Goal: Task Accomplishment & Management: Manage account settings

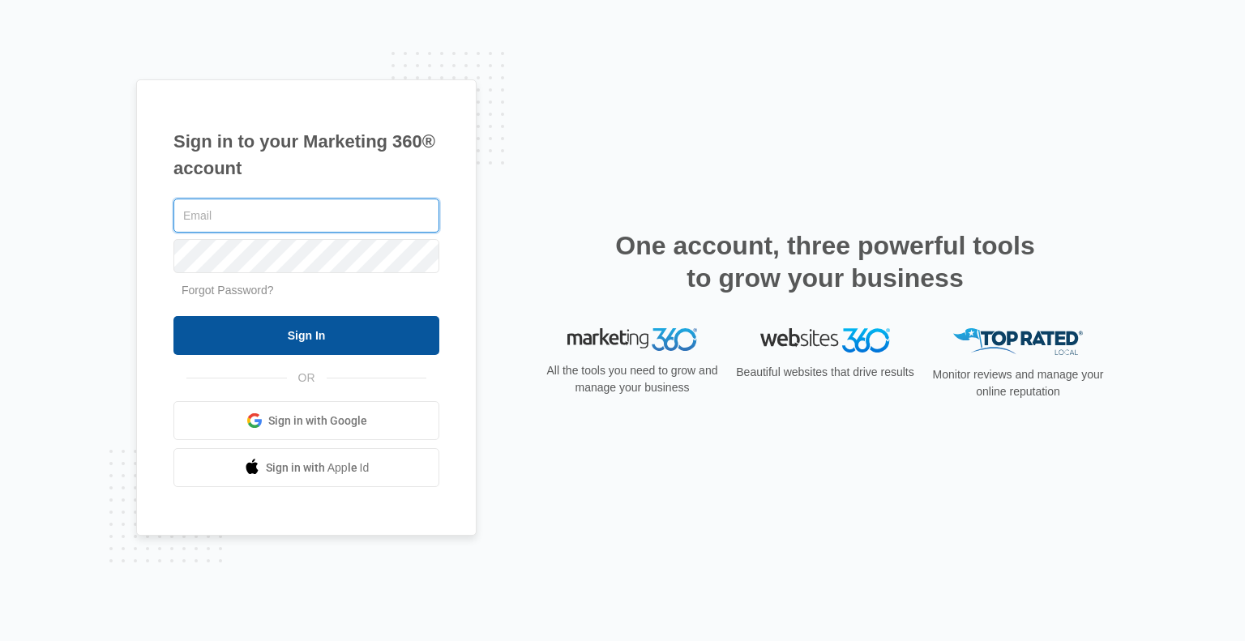
type input "[EMAIL_ADDRESS][DOMAIN_NAME]"
click at [308, 333] on input "Sign In" at bounding box center [307, 335] width 266 height 39
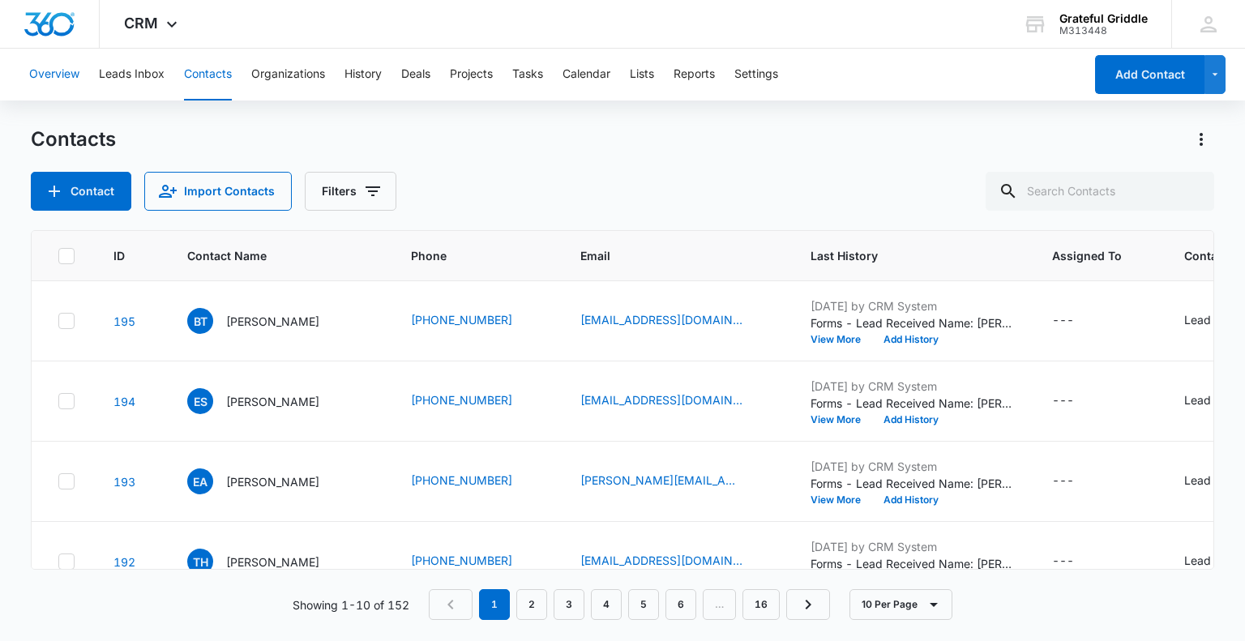
click at [43, 72] on button "Overview" at bounding box center [54, 75] width 50 height 52
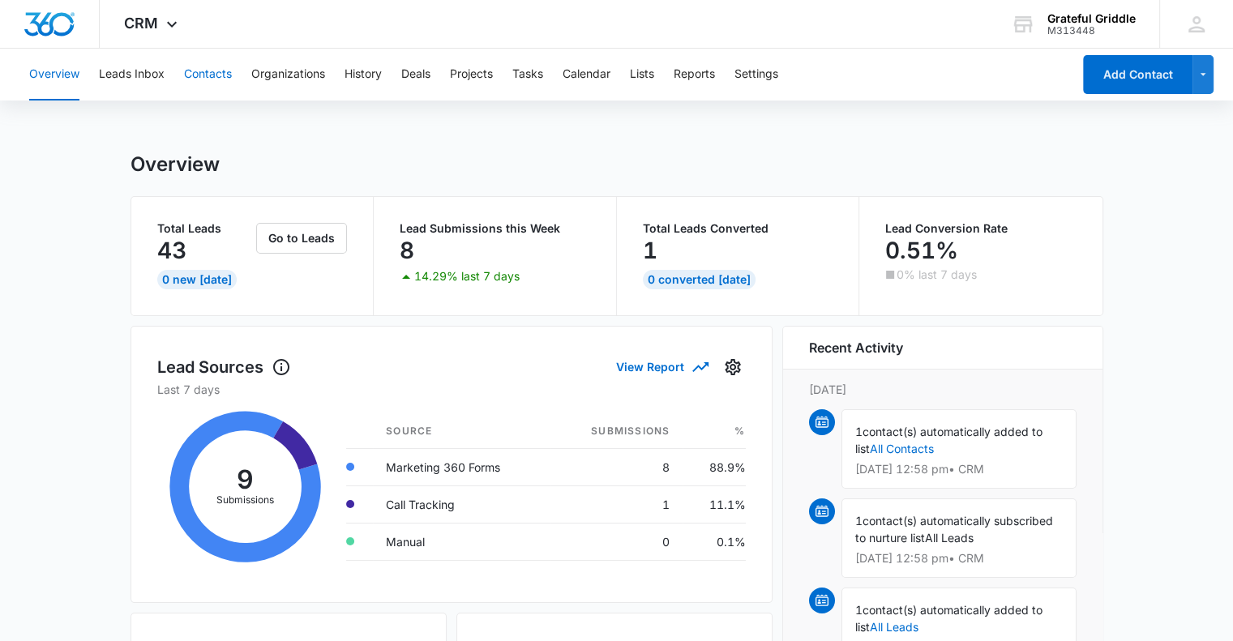
click at [202, 73] on button "Contacts" at bounding box center [208, 75] width 48 height 52
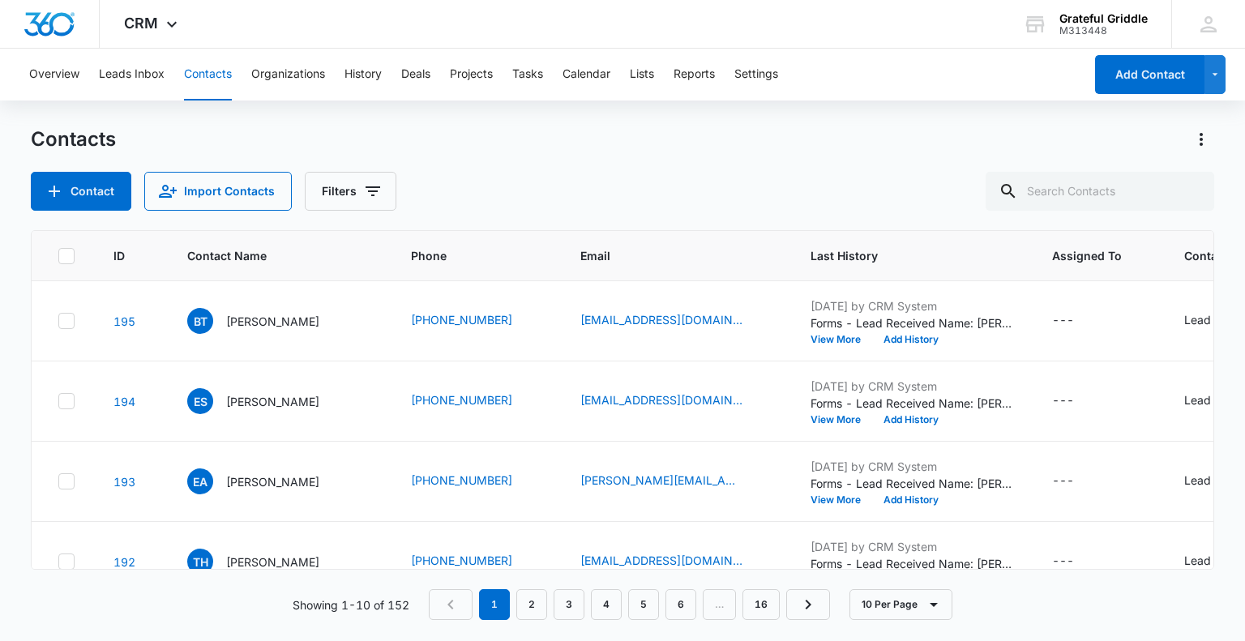
scroll to position [92, 0]
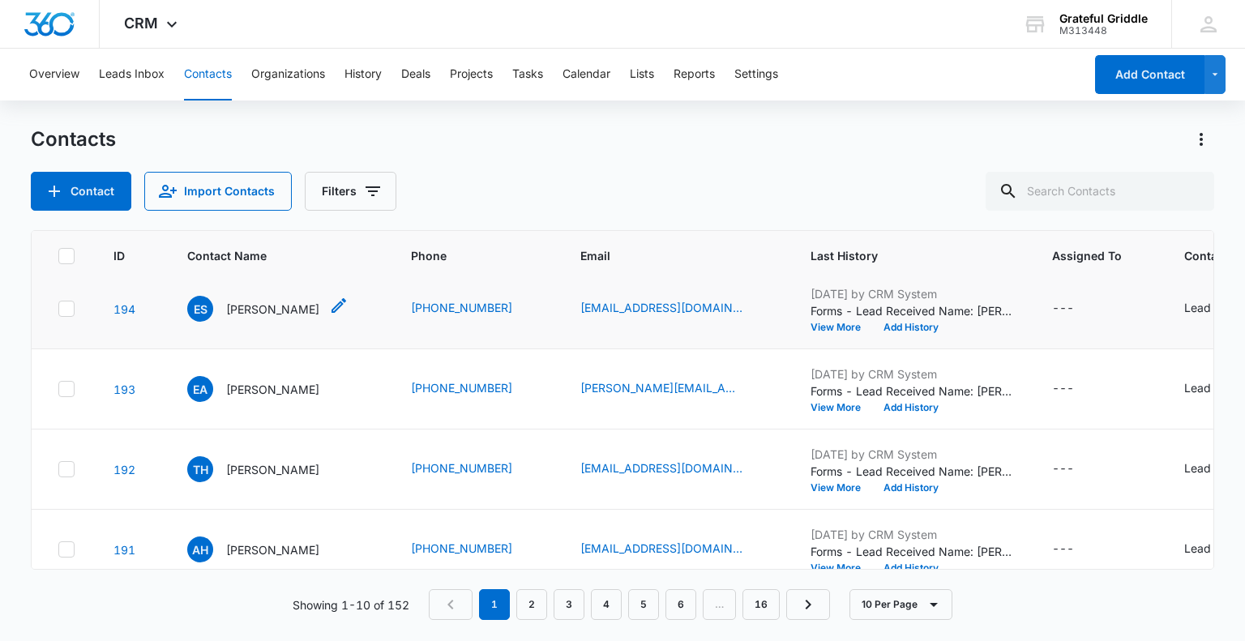
click at [258, 318] on p "[PERSON_NAME]" at bounding box center [272, 309] width 93 height 17
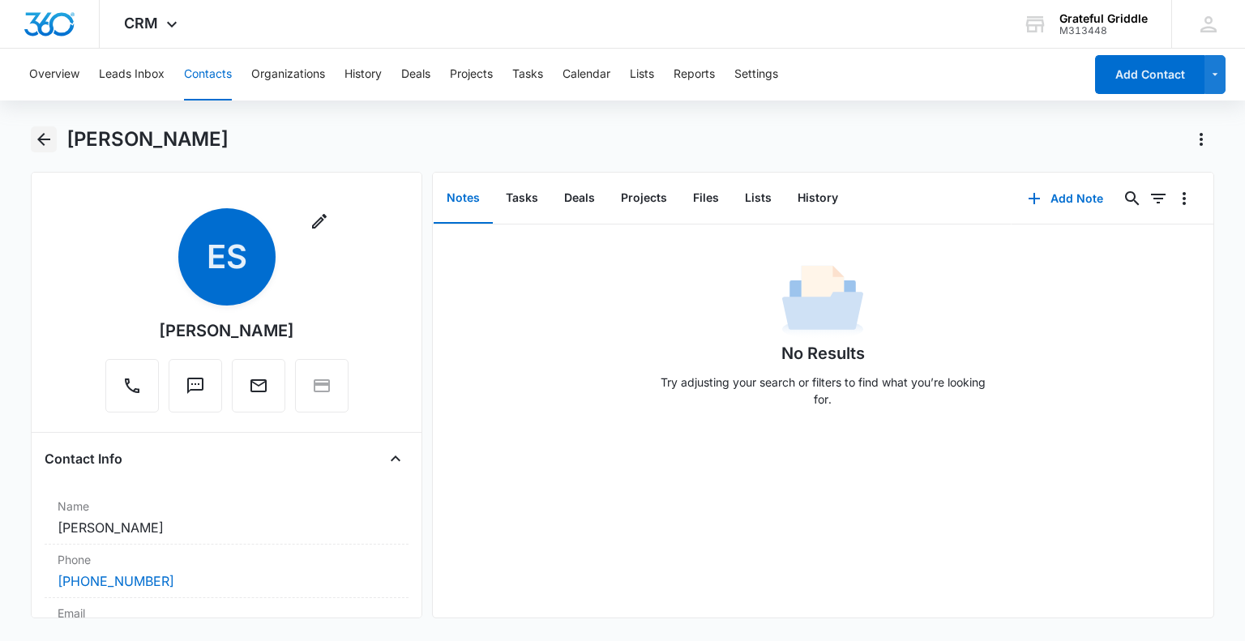
click at [42, 134] on icon "Back" at bounding box center [43, 139] width 19 height 19
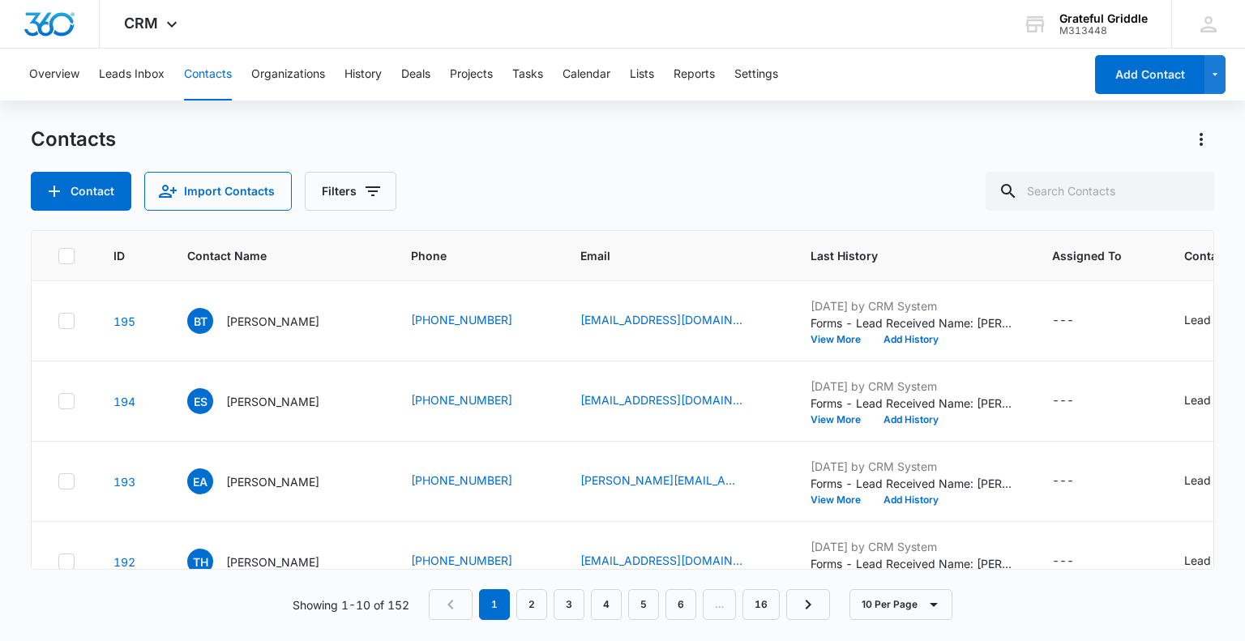
scroll to position [92, 0]
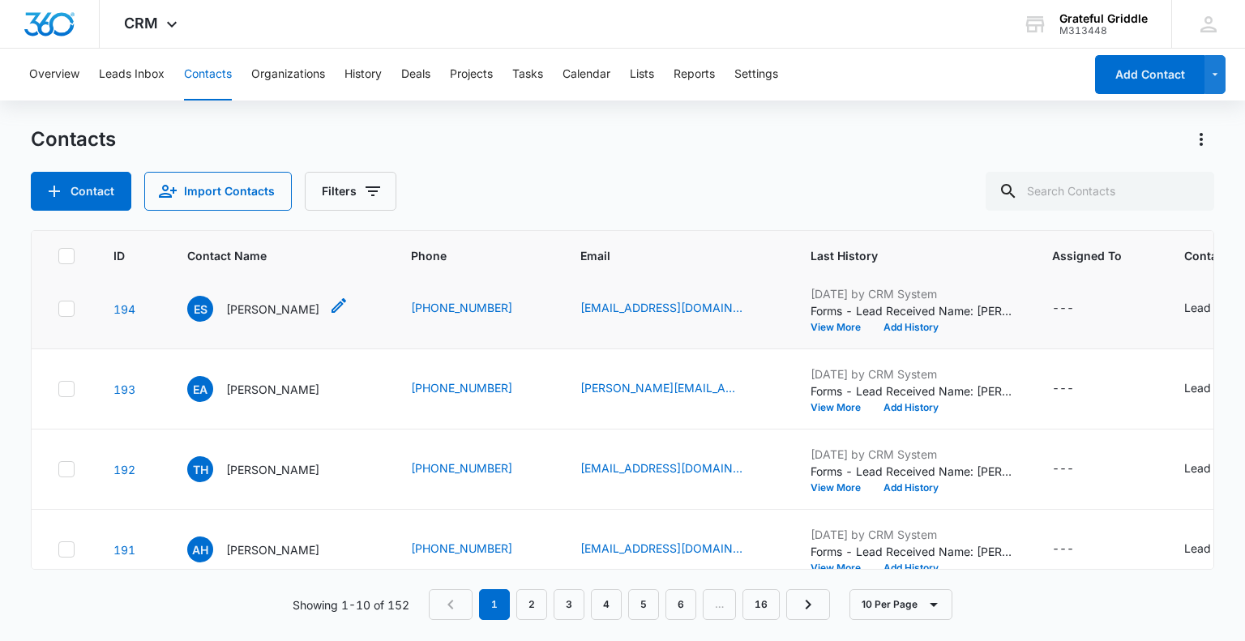
click at [256, 318] on p "[PERSON_NAME]" at bounding box center [272, 309] width 93 height 17
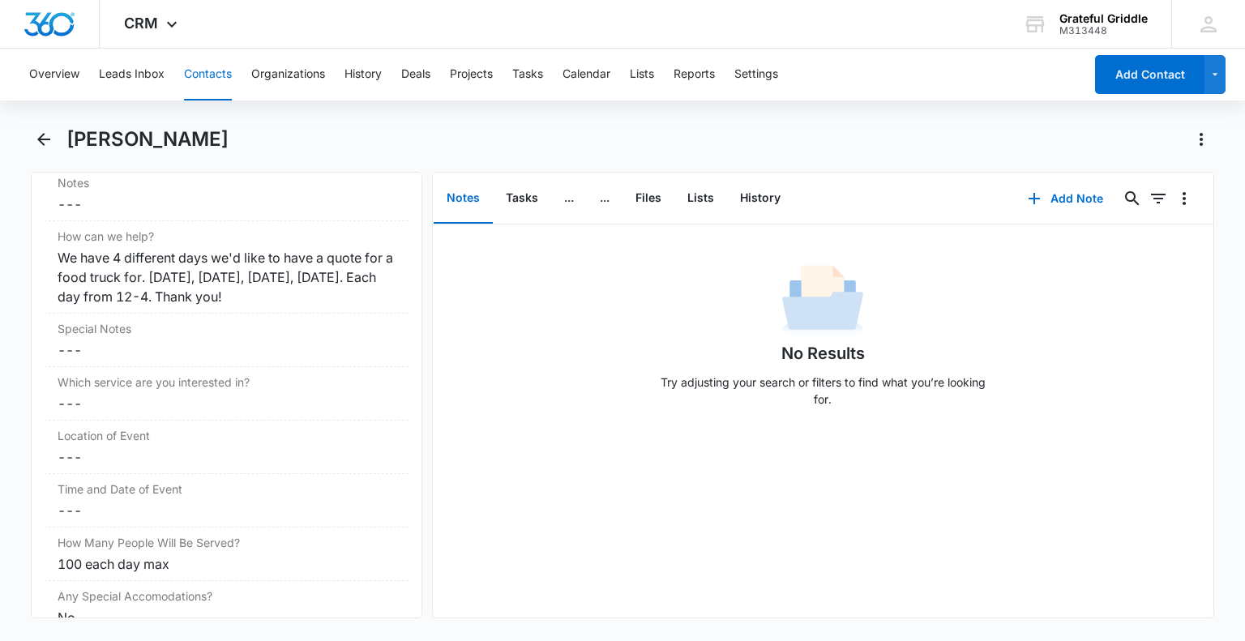
scroll to position [283, 0]
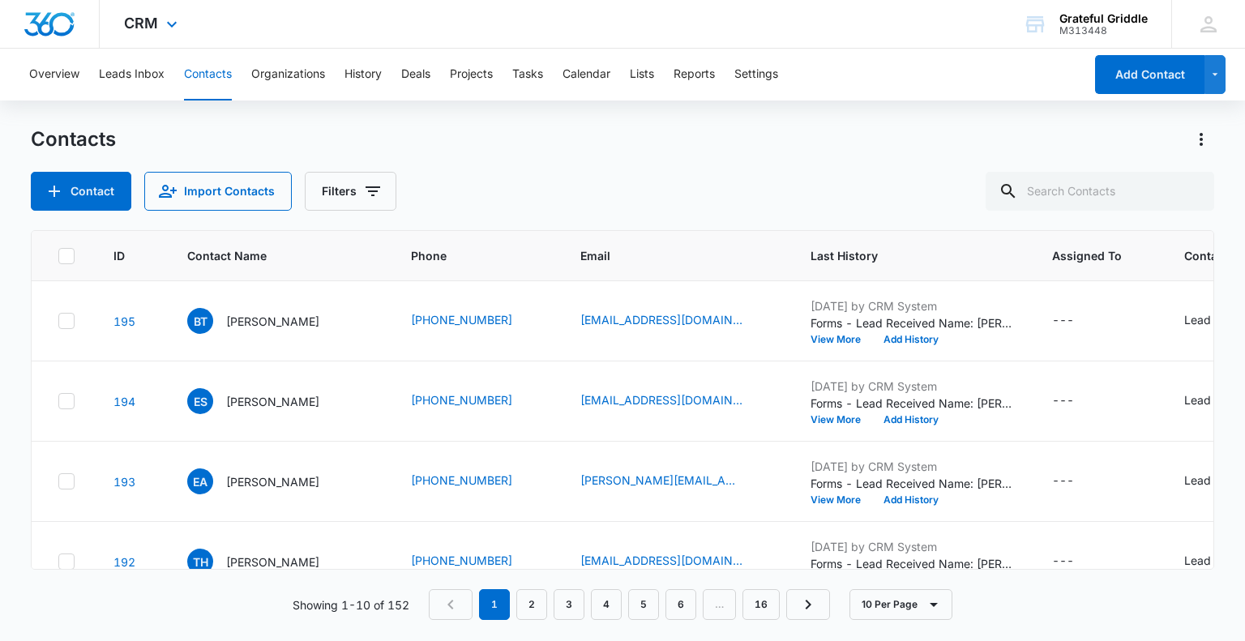
scroll to position [92, 0]
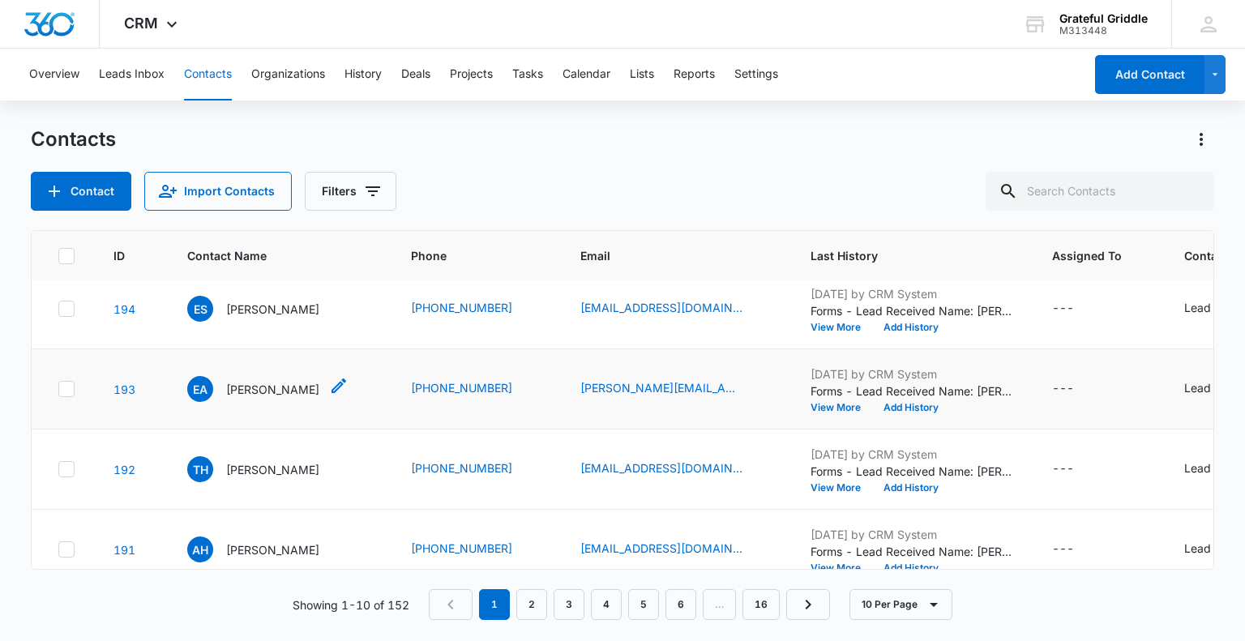
click at [261, 398] on p "[PERSON_NAME]" at bounding box center [272, 389] width 93 height 17
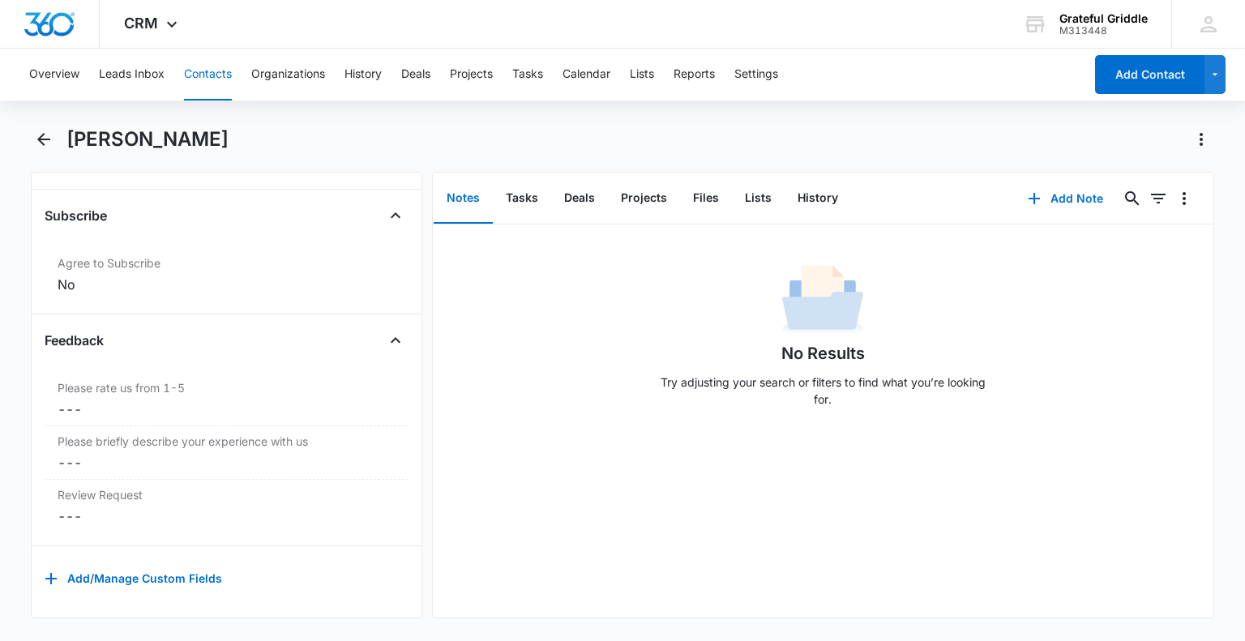
scroll to position [765, 0]
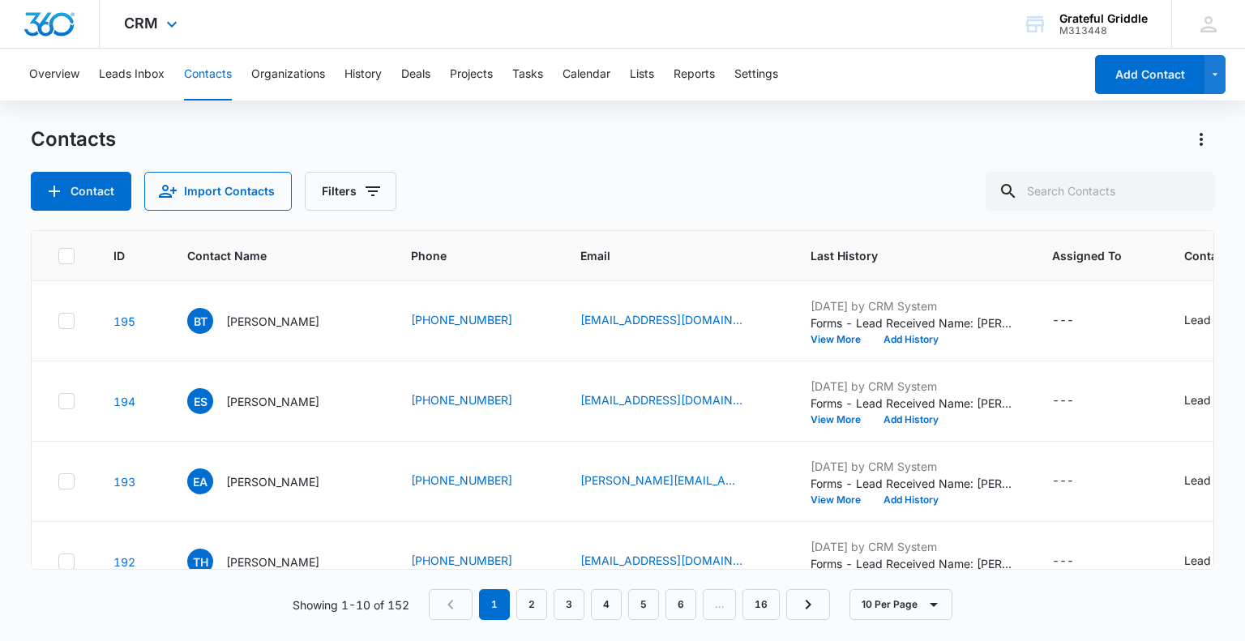
scroll to position [92, 0]
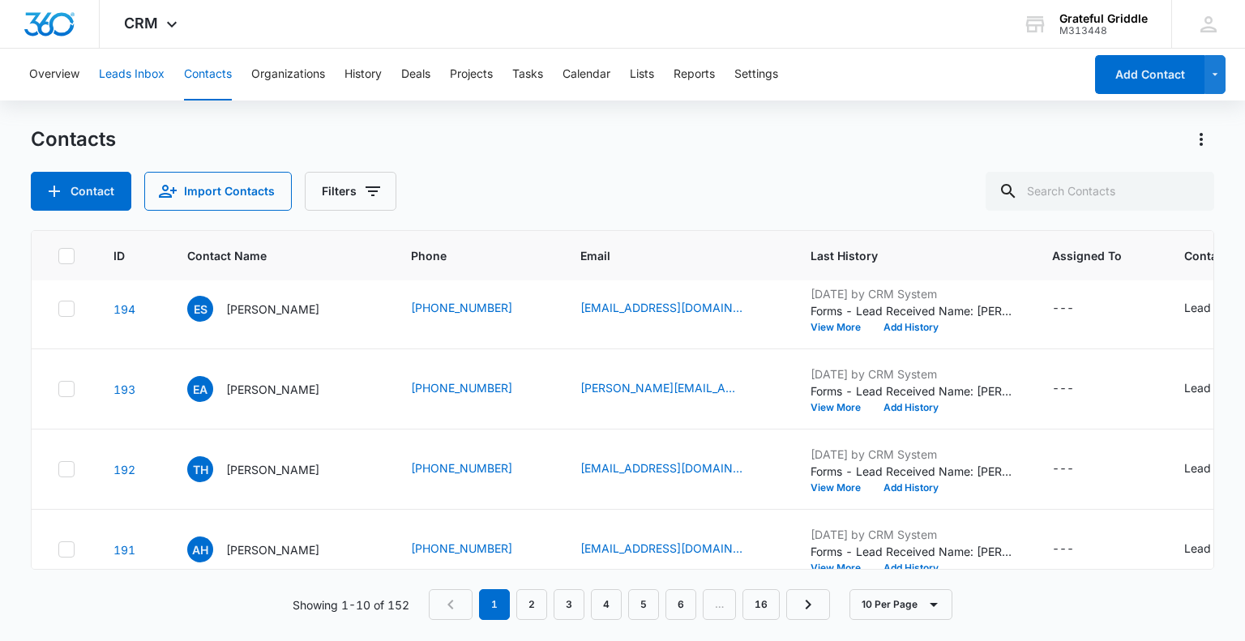
click at [140, 73] on button "Leads Inbox" at bounding box center [132, 75] width 66 height 52
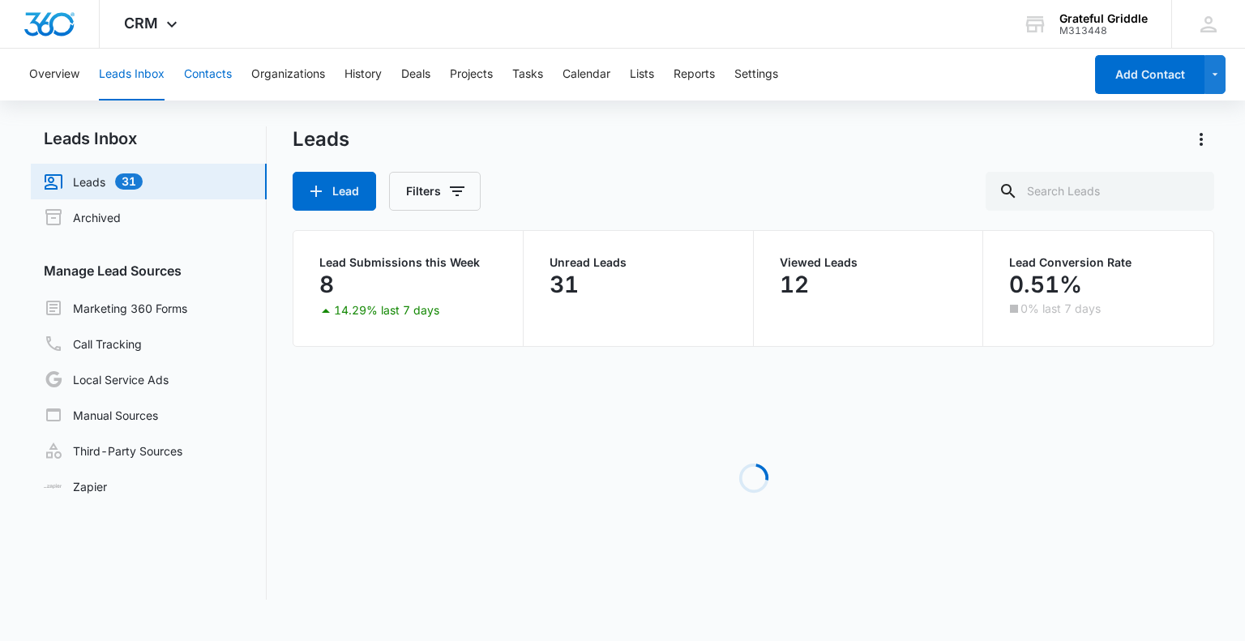
click at [228, 71] on button "Contacts" at bounding box center [208, 75] width 48 height 52
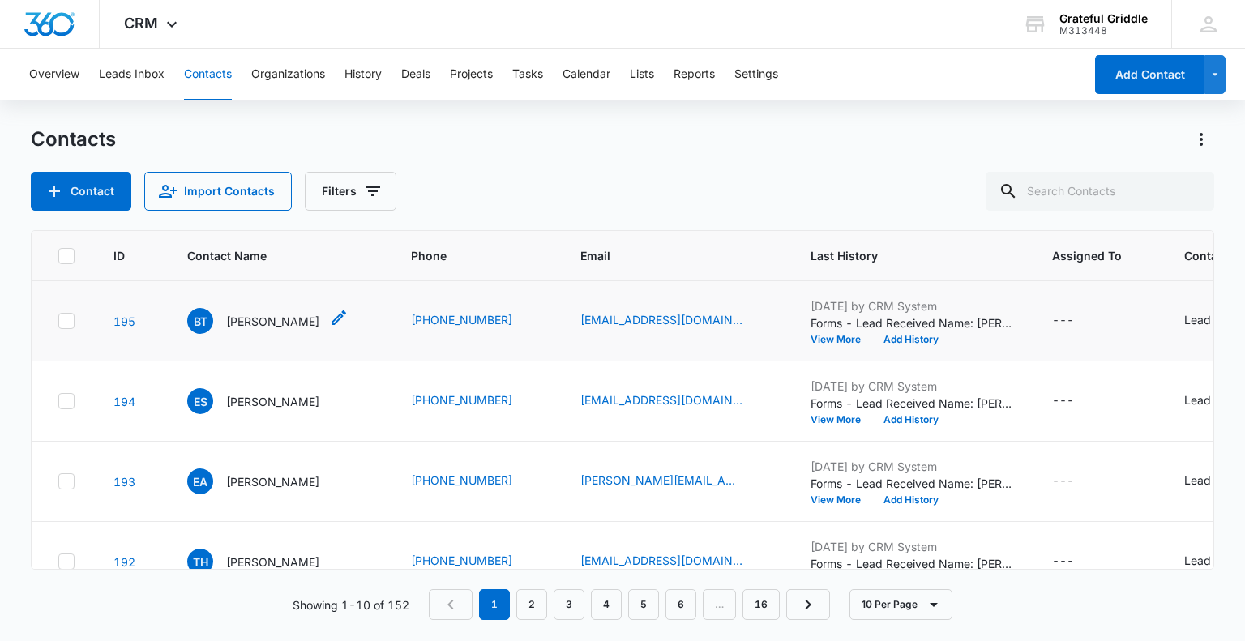
click at [236, 330] on p "[PERSON_NAME]" at bounding box center [272, 321] width 93 height 17
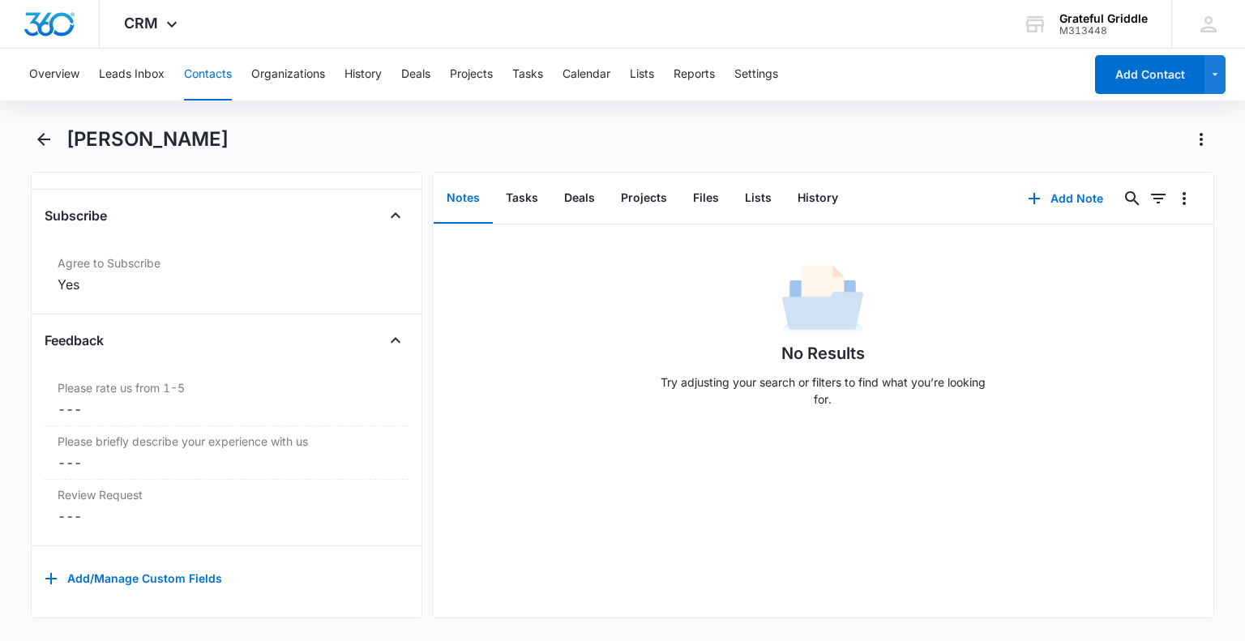
scroll to position [101, 0]
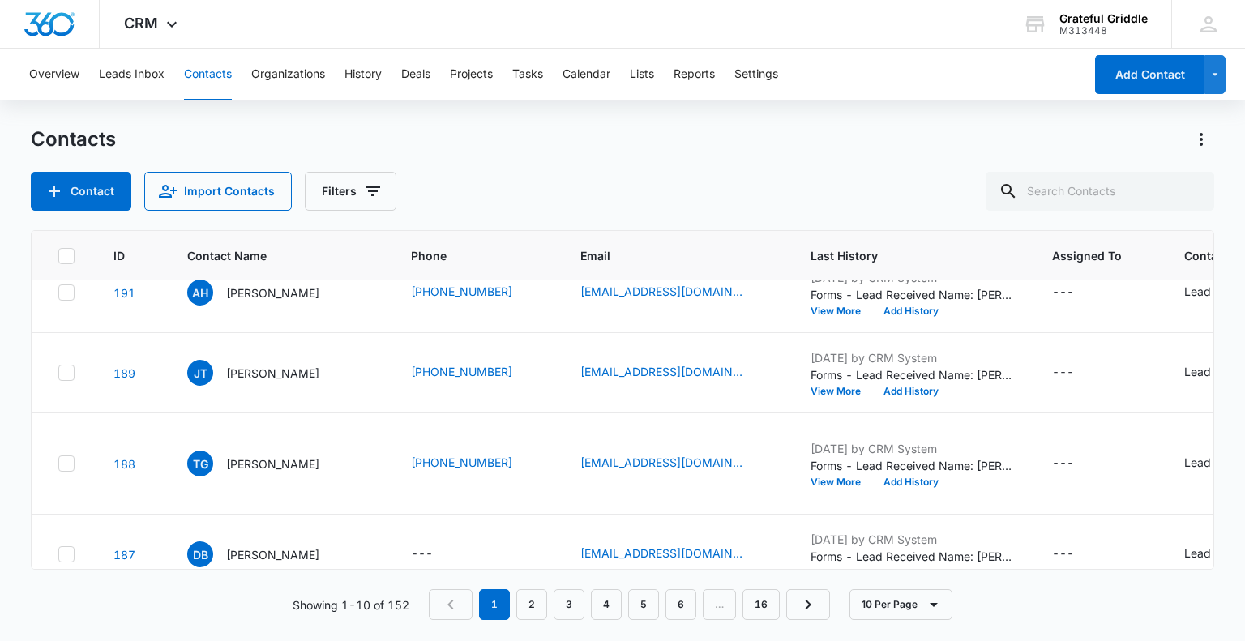
scroll to position [360, 0]
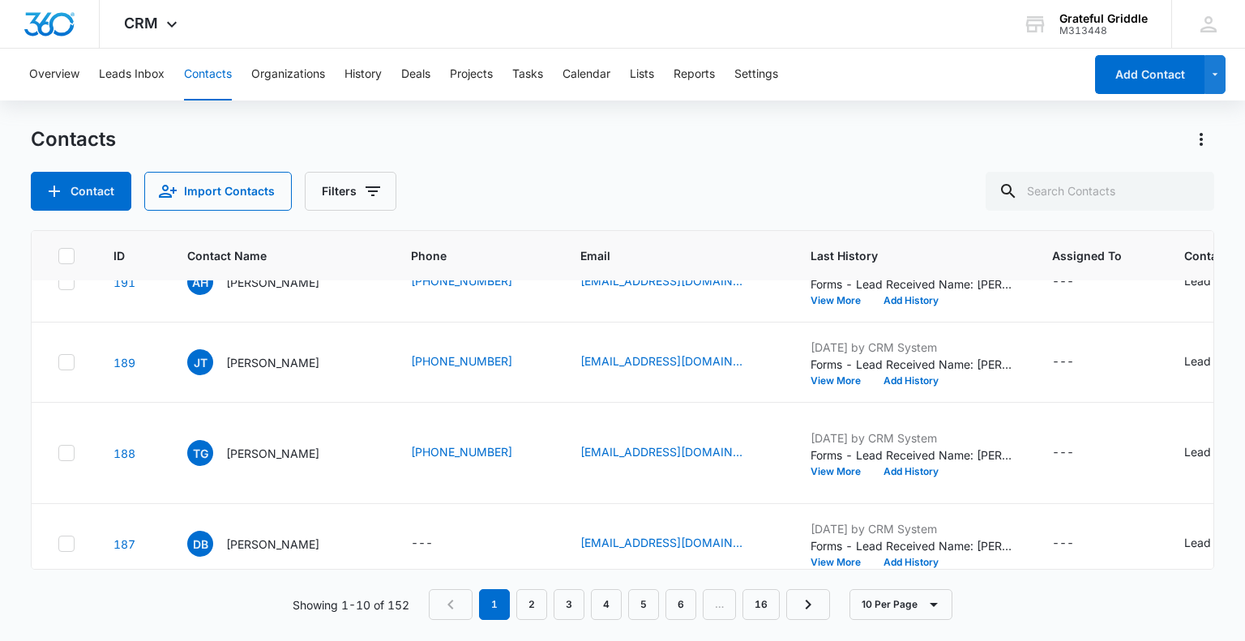
click at [257, 211] on p "[PERSON_NAME]" at bounding box center [272, 202] width 93 height 17
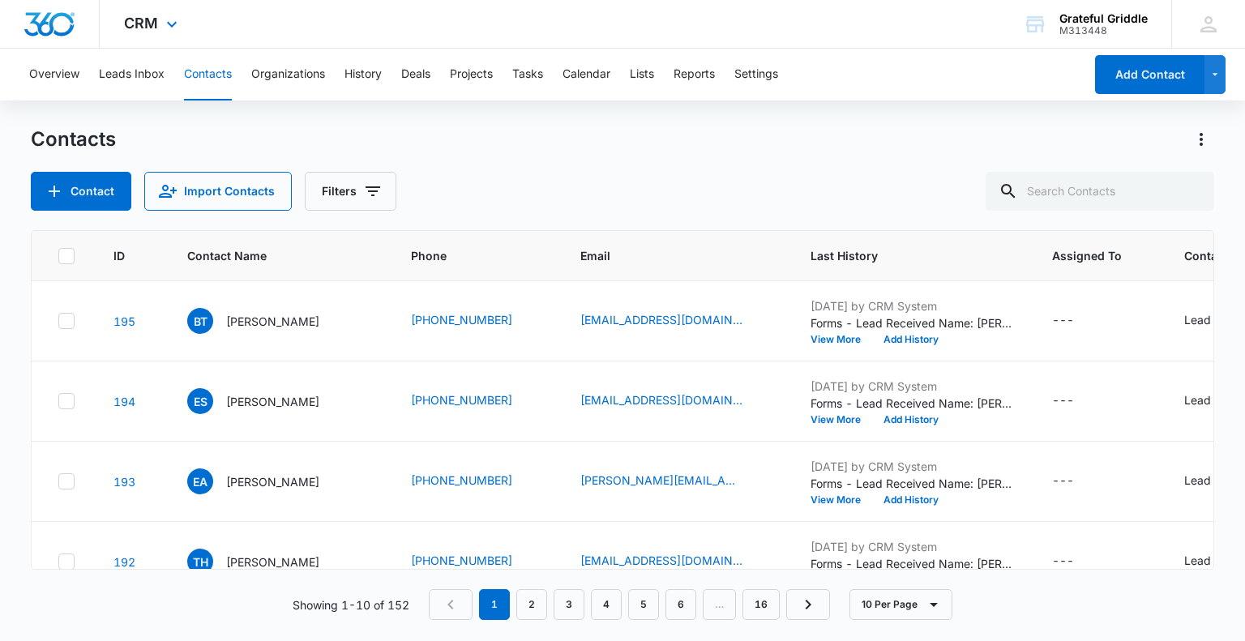
scroll to position [360, 0]
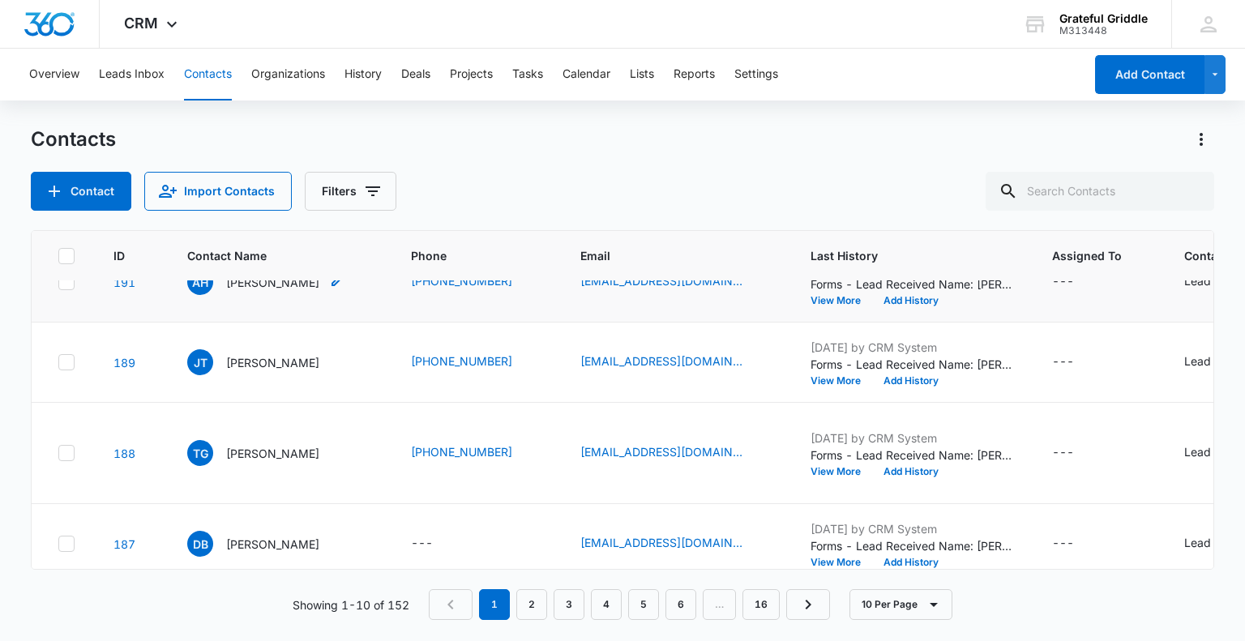
click at [280, 291] on p "[PERSON_NAME]" at bounding box center [272, 282] width 93 height 17
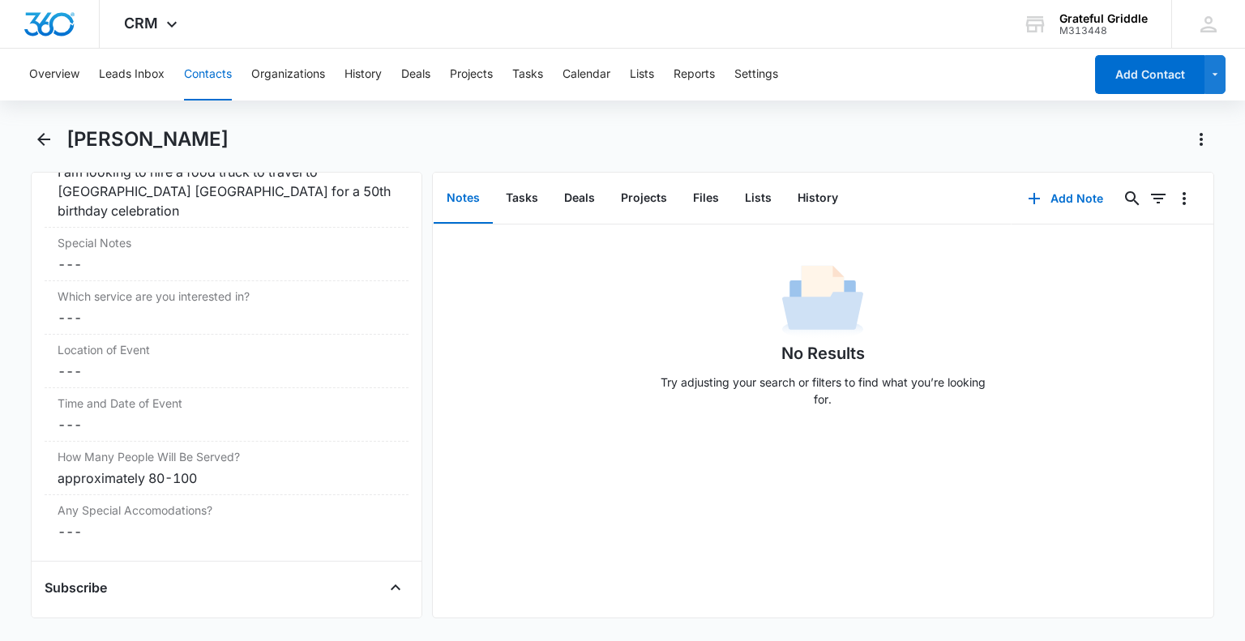
scroll to position [1519, 0]
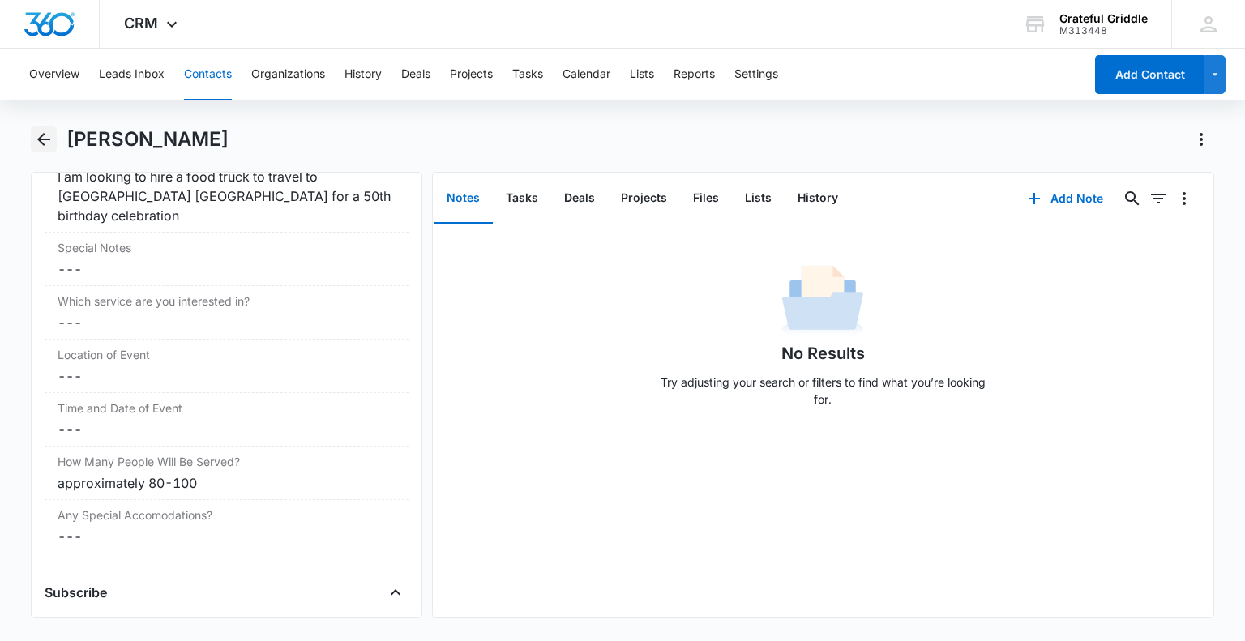
click at [41, 137] on icon "Back" at bounding box center [43, 139] width 19 height 19
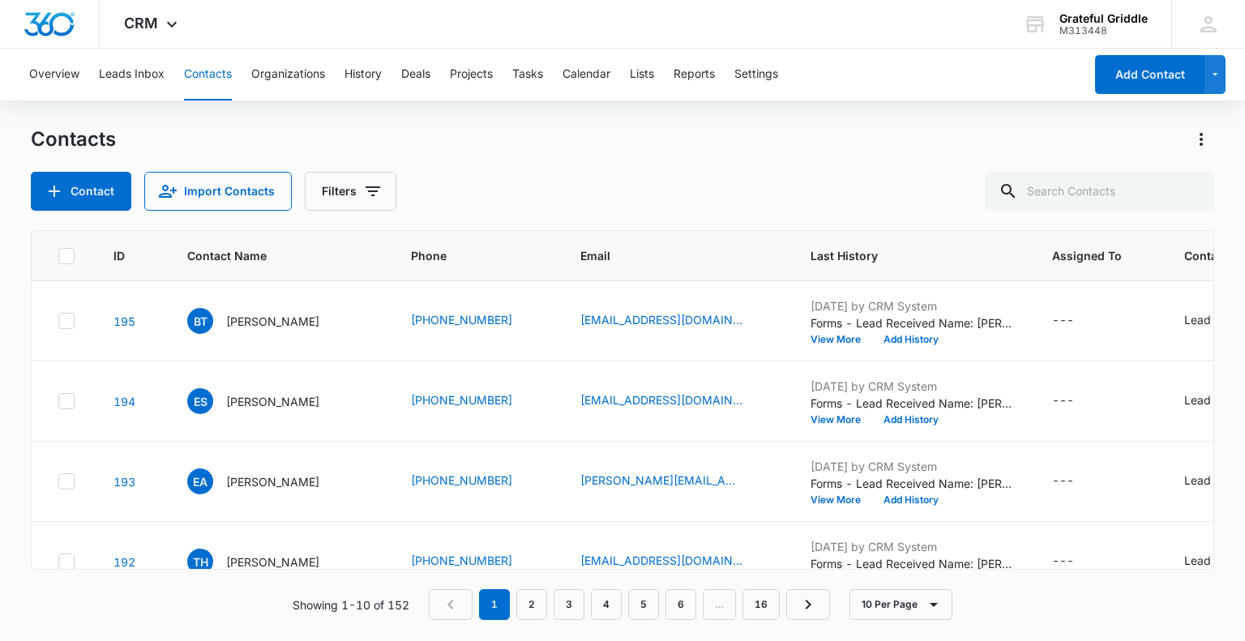
scroll to position [360, 0]
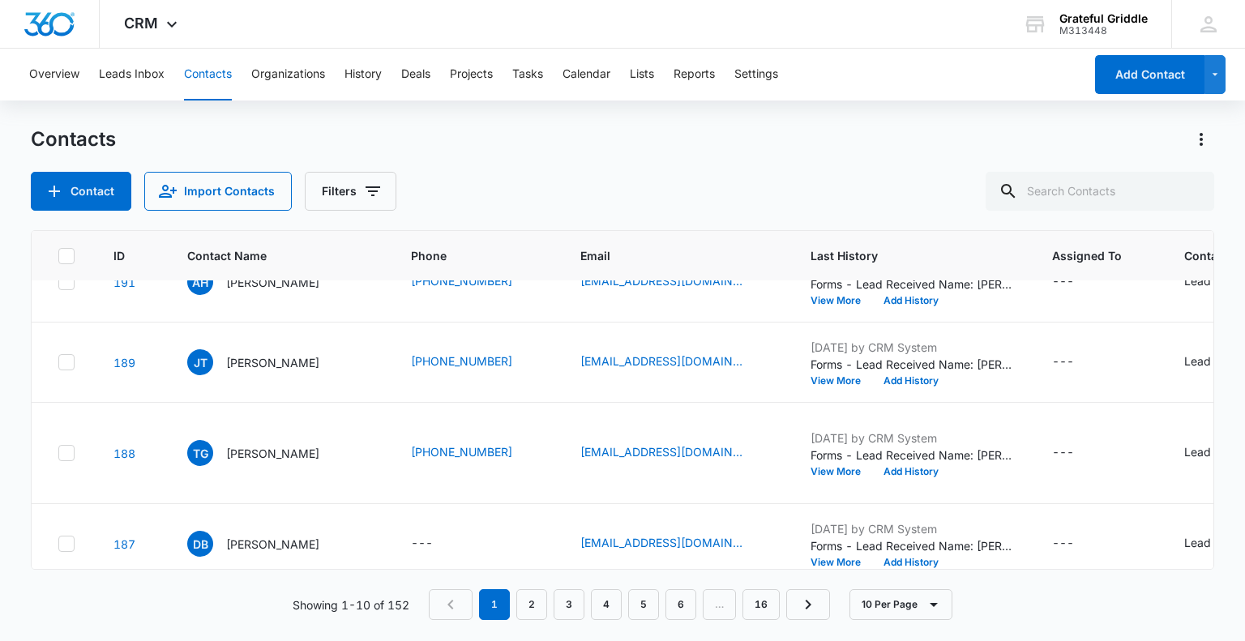
click at [41, 137] on h1 "Contacts" at bounding box center [73, 139] width 85 height 24
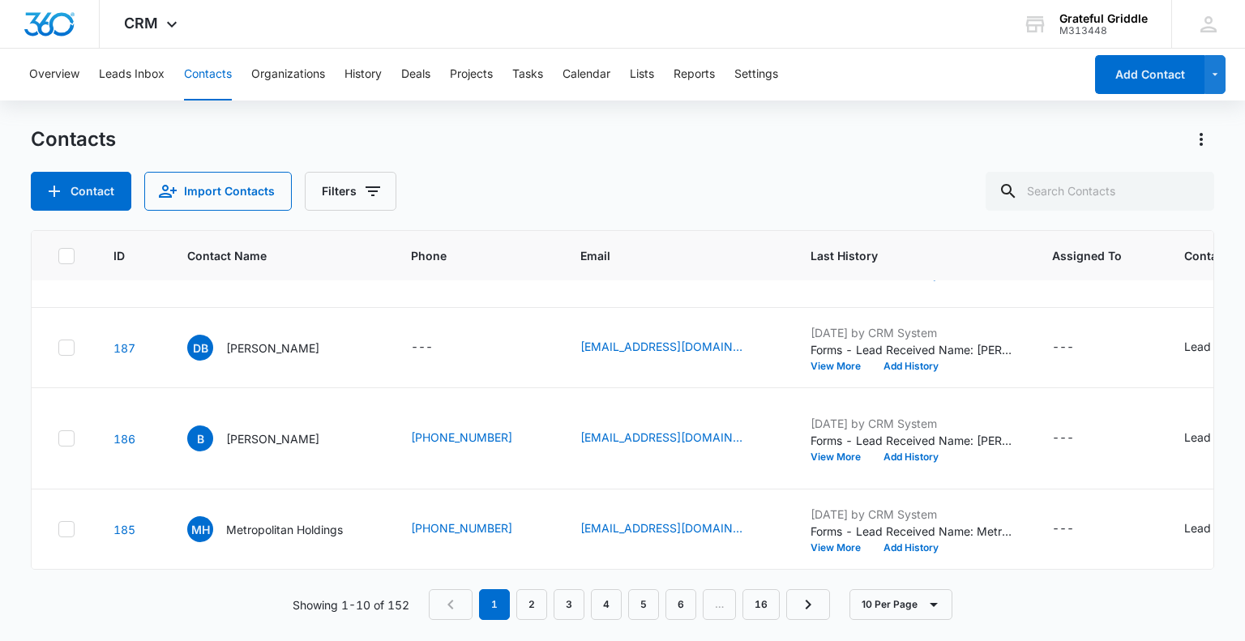
scroll to position [884, 0]
click at [237, 340] on p "[PERSON_NAME]" at bounding box center [272, 348] width 93 height 17
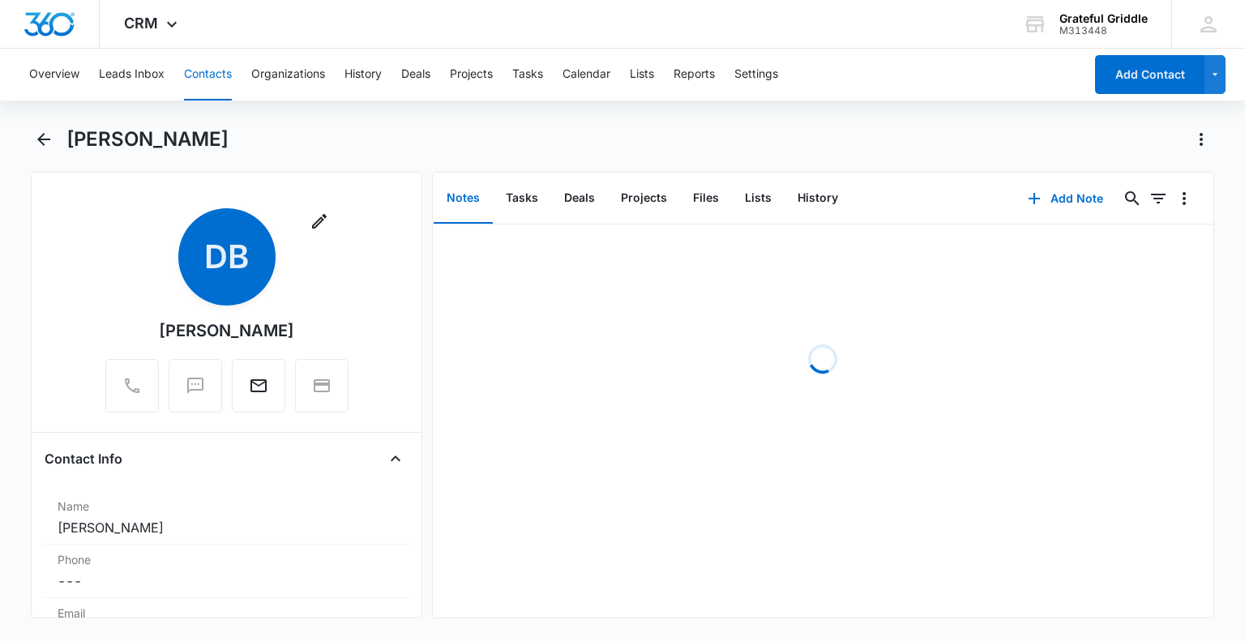
click at [259, 213] on div "Remove DB" at bounding box center [226, 256] width 97 height 97
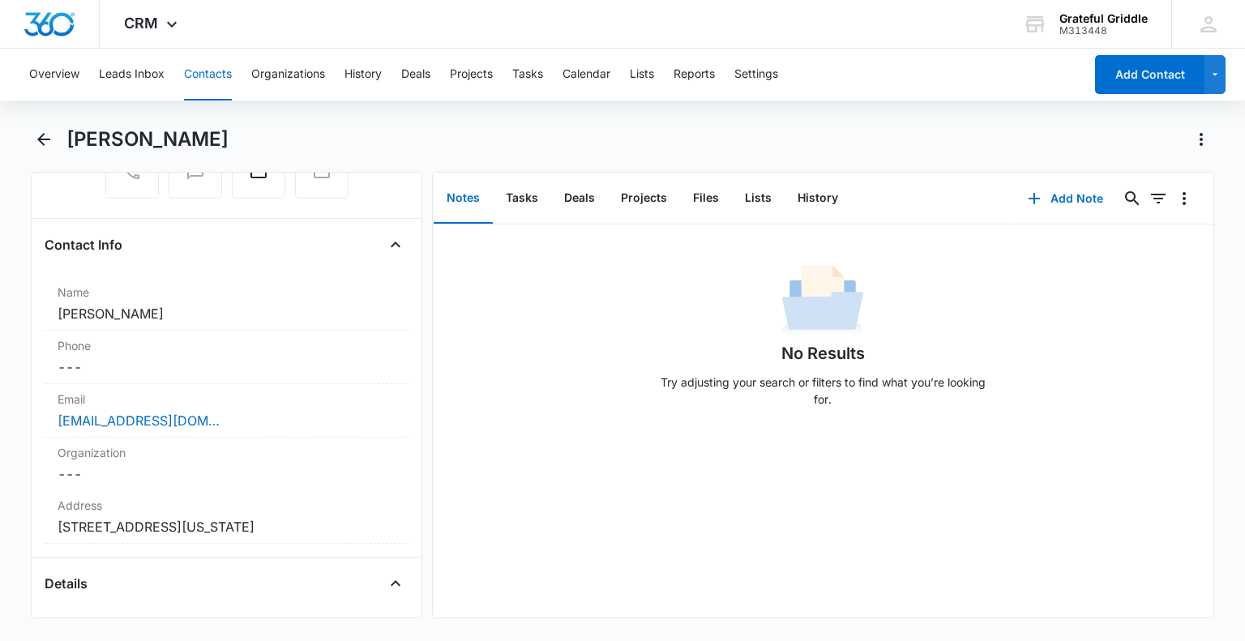
scroll to position [217, 0]
click at [196, 421] on link "[EMAIL_ADDRESS][DOMAIN_NAME]" at bounding box center [139, 417] width 162 height 19
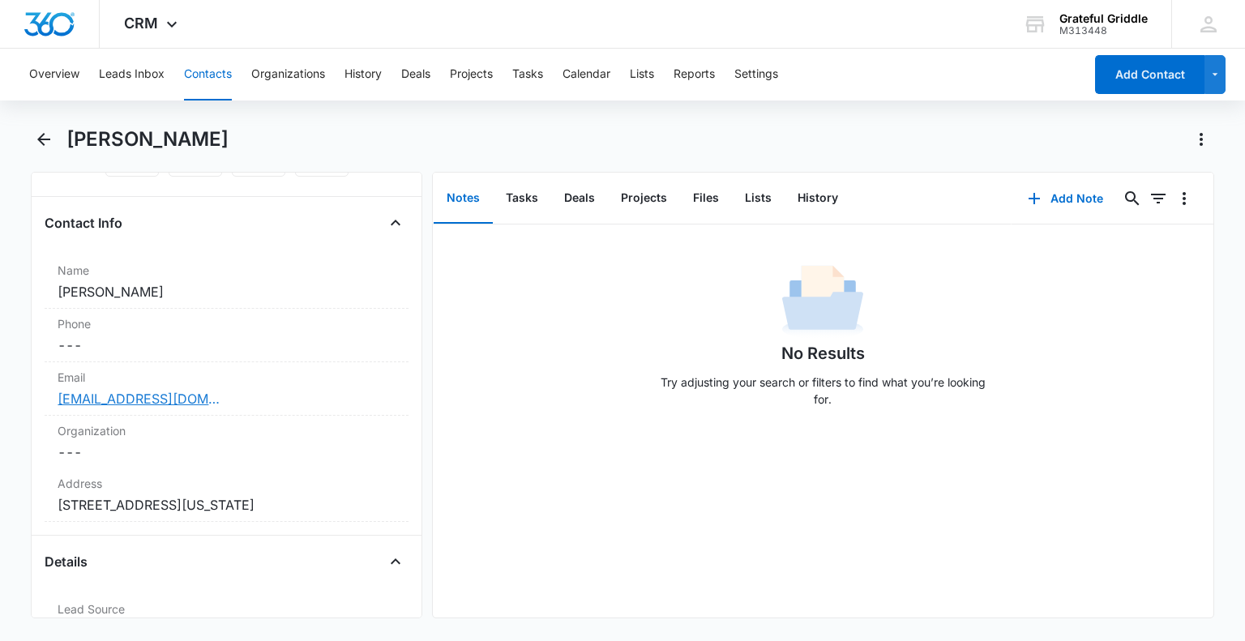
scroll to position [228, 0]
